Goal: Obtain resource: Download file/media

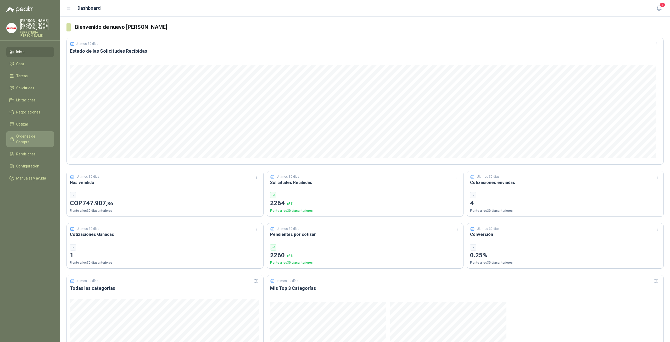
click at [32, 136] on link "Órdenes de Compra" at bounding box center [30, 139] width 48 height 16
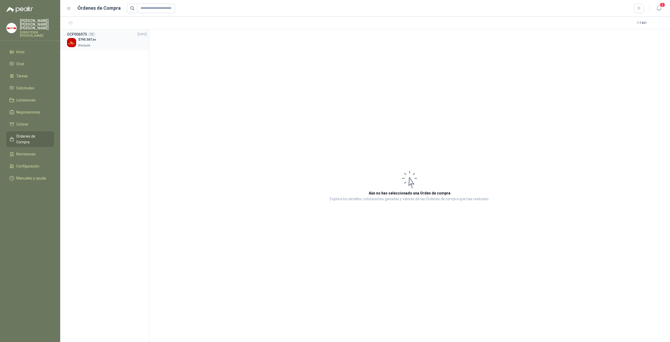
click at [83, 39] on span "795.507 ,86" at bounding box center [88, 40] width 16 height 4
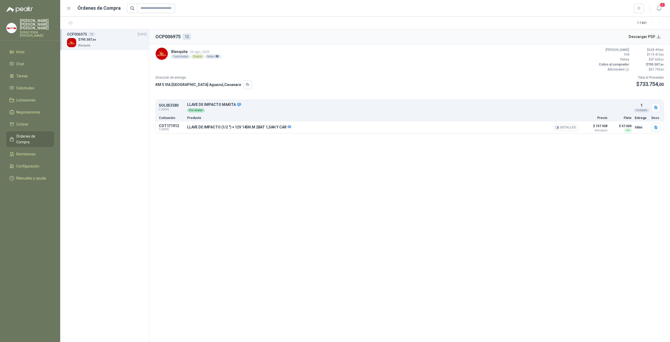
click at [567, 127] on button "Detalles" at bounding box center [566, 127] width 25 height 7
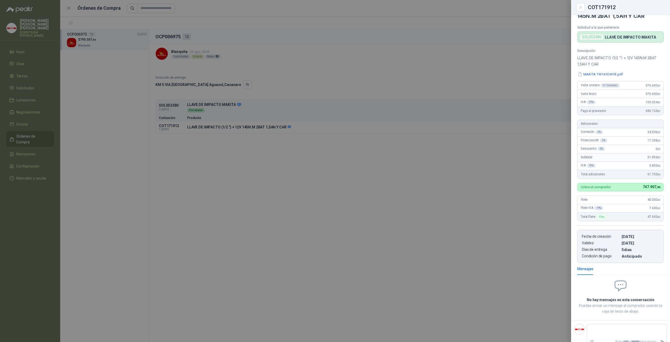
scroll to position [21, 0]
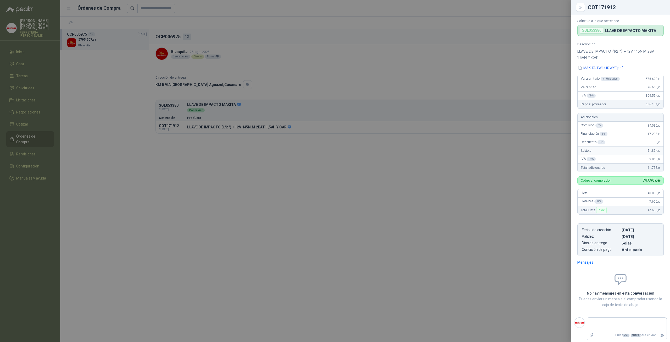
click at [629, 69] on div "MAKITA TW141DWYE.pdf" at bounding box center [621, 67] width 86 height 5
click at [620, 68] on button "MAKITA TW141DWYE.pdf" at bounding box center [601, 67] width 46 height 5
click at [445, 207] on div at bounding box center [335, 171] width 670 height 342
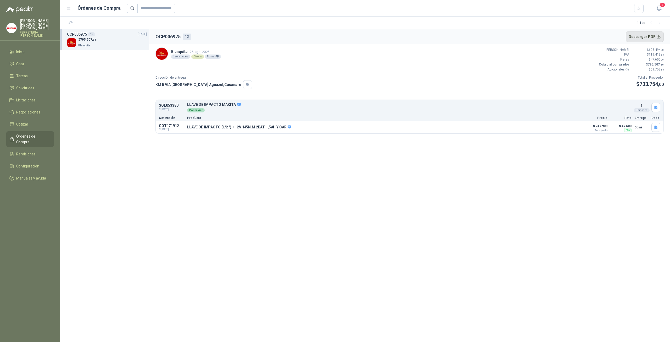
click at [659, 36] on button "Descargar PDF" at bounding box center [645, 36] width 38 height 10
click at [565, 126] on button "Detalles" at bounding box center [566, 127] width 25 height 7
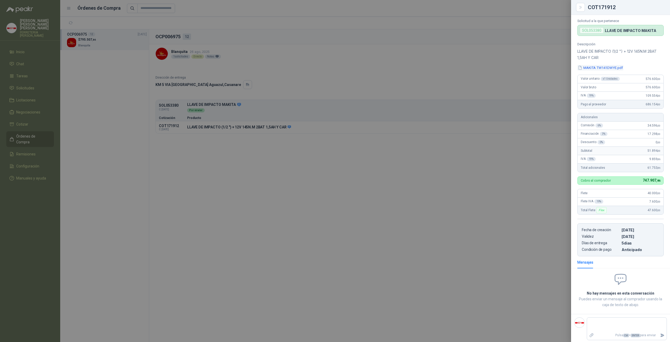
click at [612, 66] on button "MAKITA TW141DWYE.pdf" at bounding box center [601, 67] width 46 height 5
